Goal: Check status: Check status

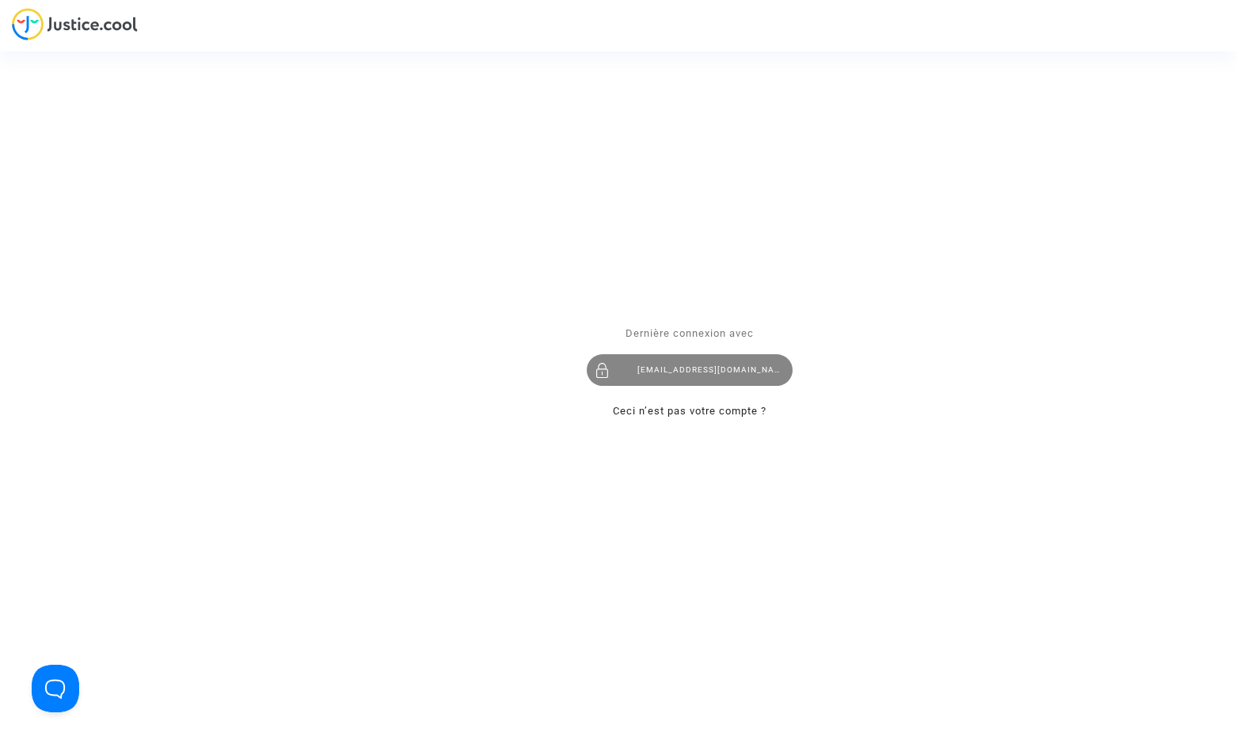
click at [699, 375] on div "[EMAIL_ADDRESS][DOMAIN_NAME]" at bounding box center [690, 370] width 206 height 32
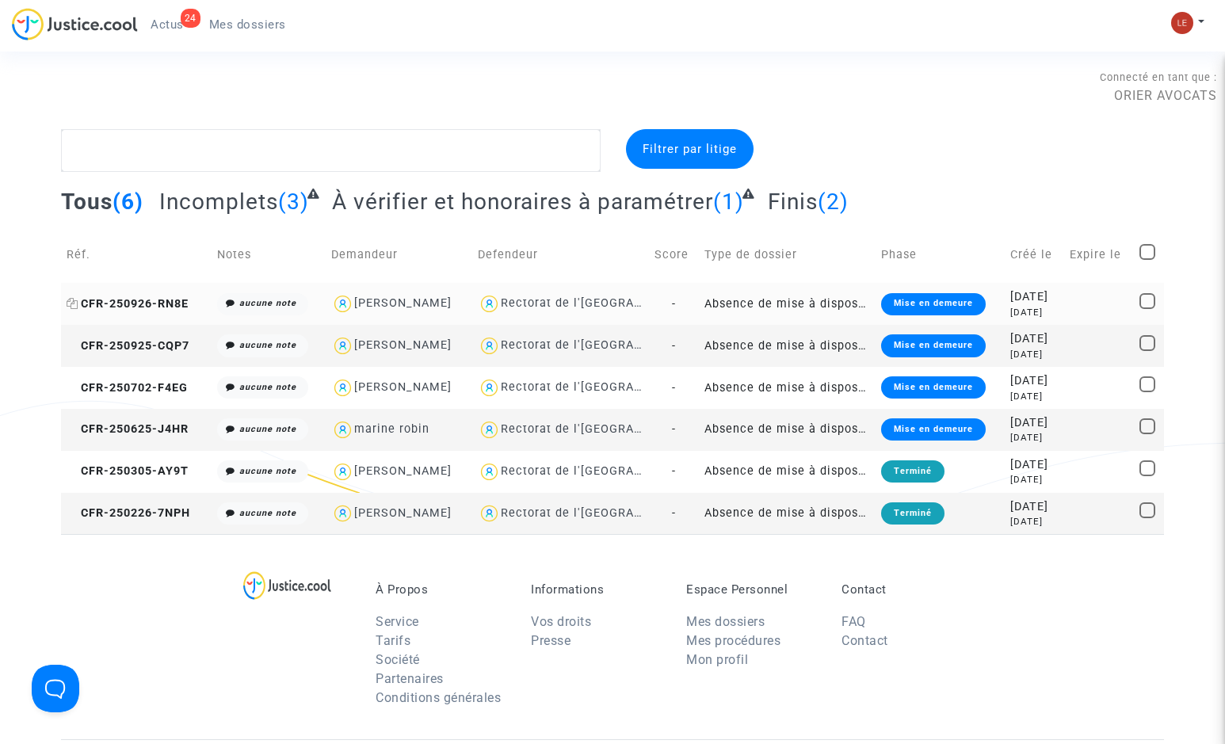
click at [156, 307] on span "CFR-250926-RN8E" at bounding box center [128, 303] width 122 height 13
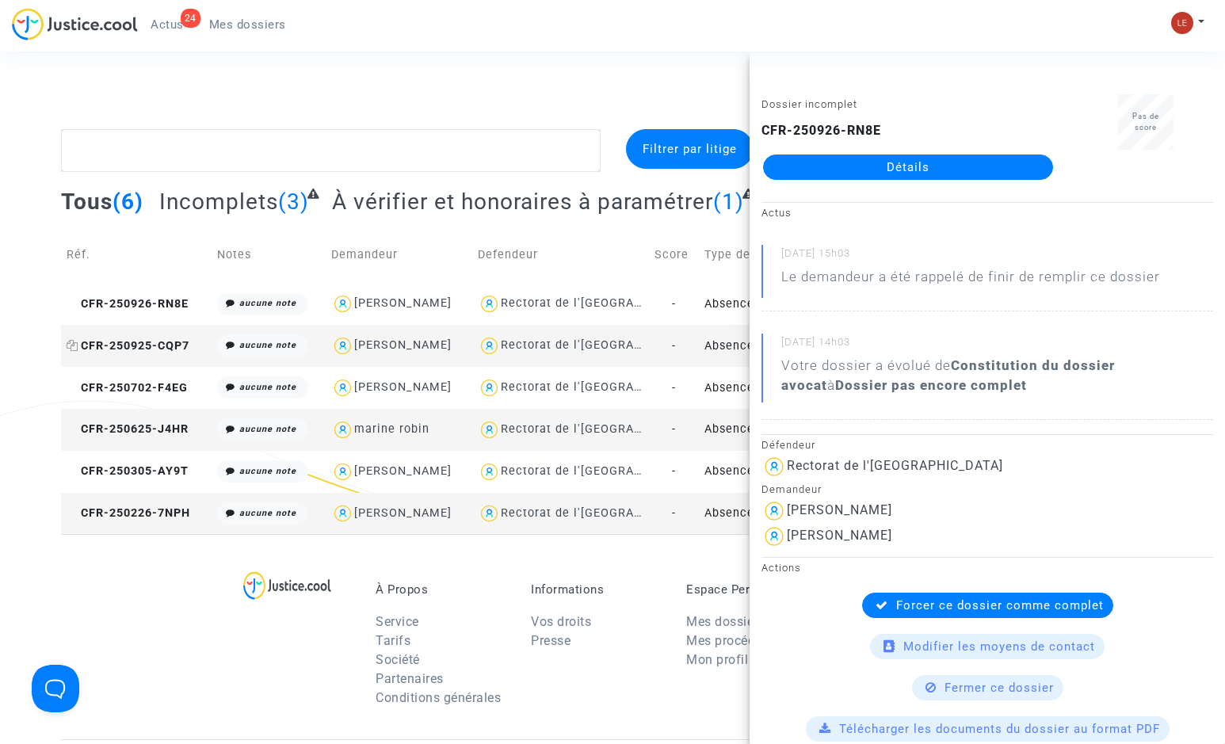
click at [150, 349] on span "CFR-250925-CQP7" at bounding box center [128, 345] width 123 height 13
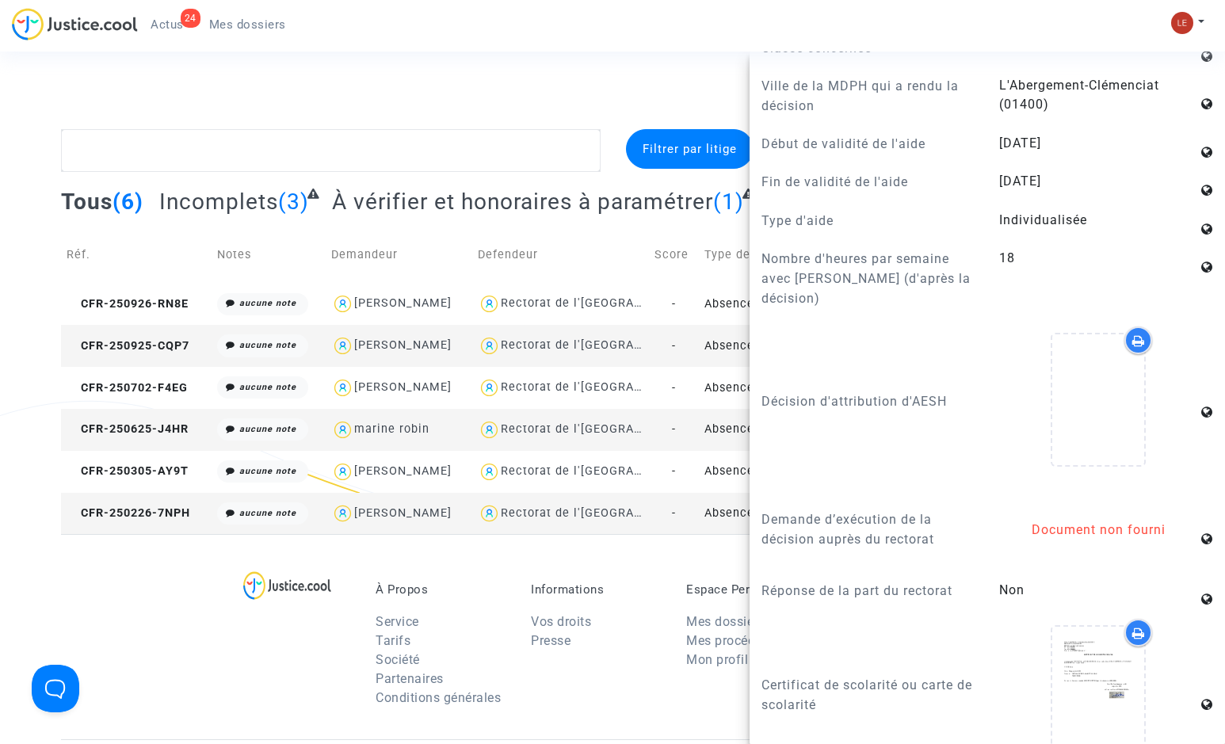
scroll to position [1030, 0]
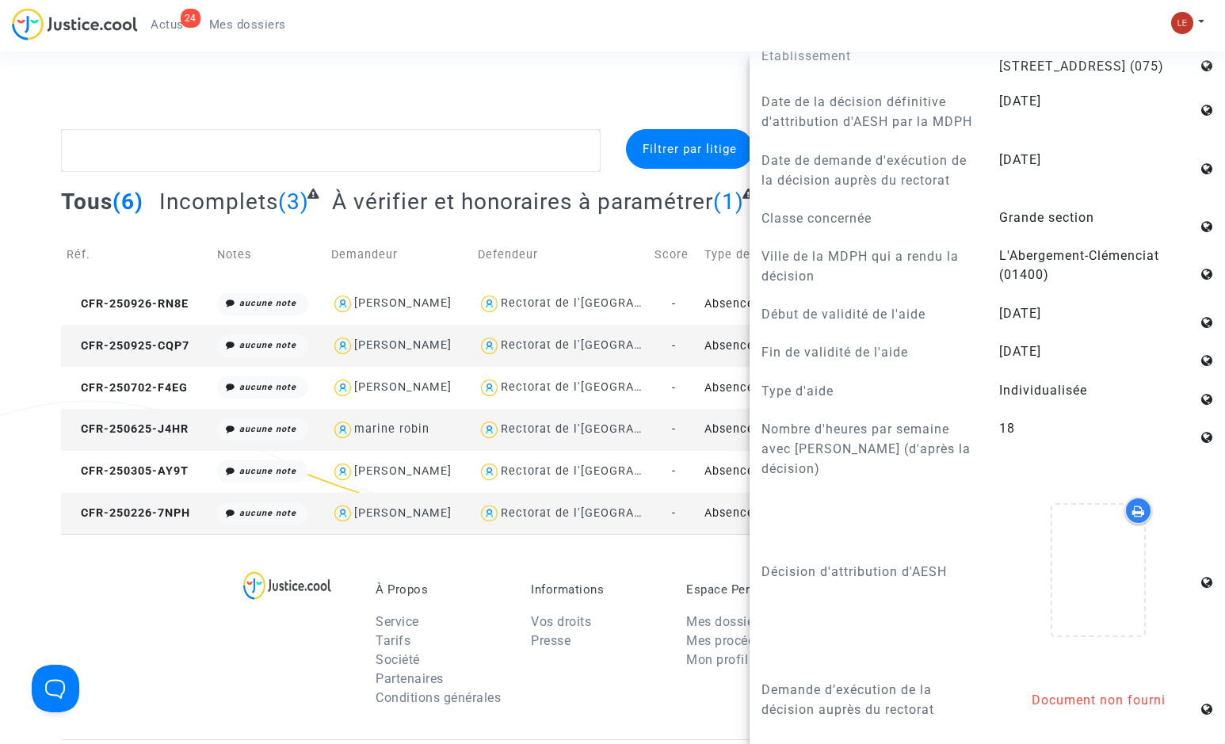
click at [552, 90] on div "Connecté en tant que : ORIER AVOCATS" at bounding box center [608, 86] width 1217 height 38
